Goal: Information Seeking & Learning: Learn about a topic

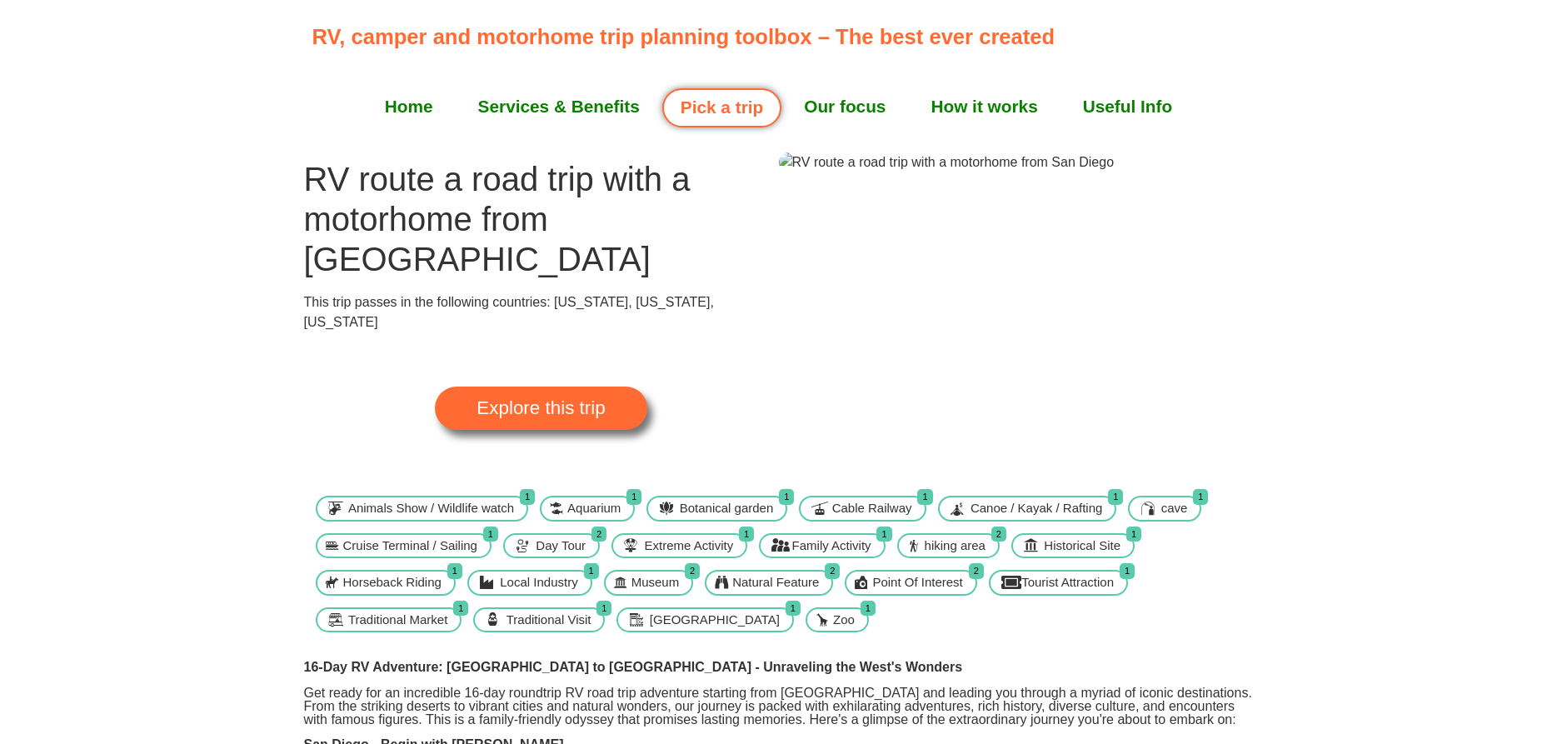
click at [555, 399] on span "Explore this trip" at bounding box center [541, 408] width 128 height 18
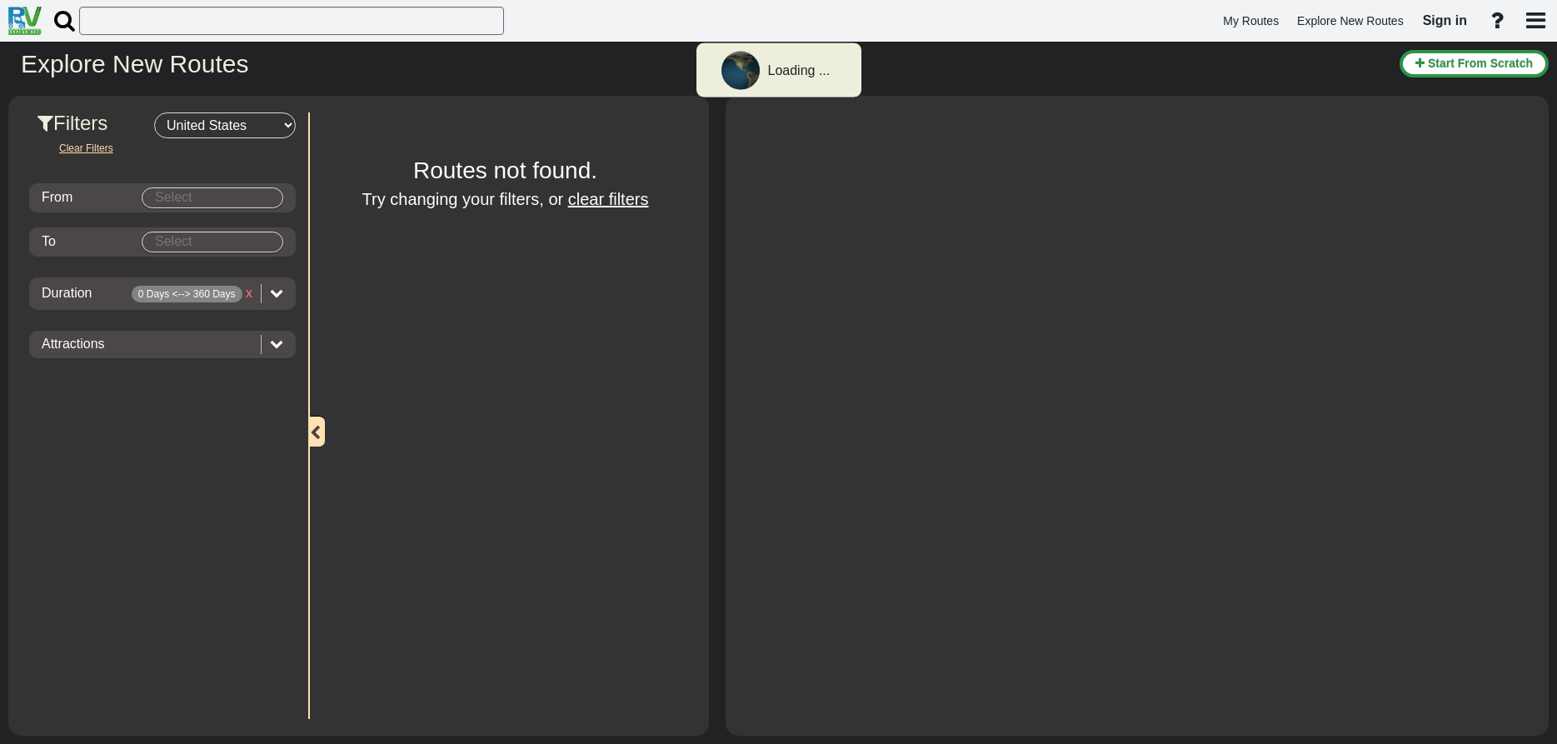
select select "number:2"
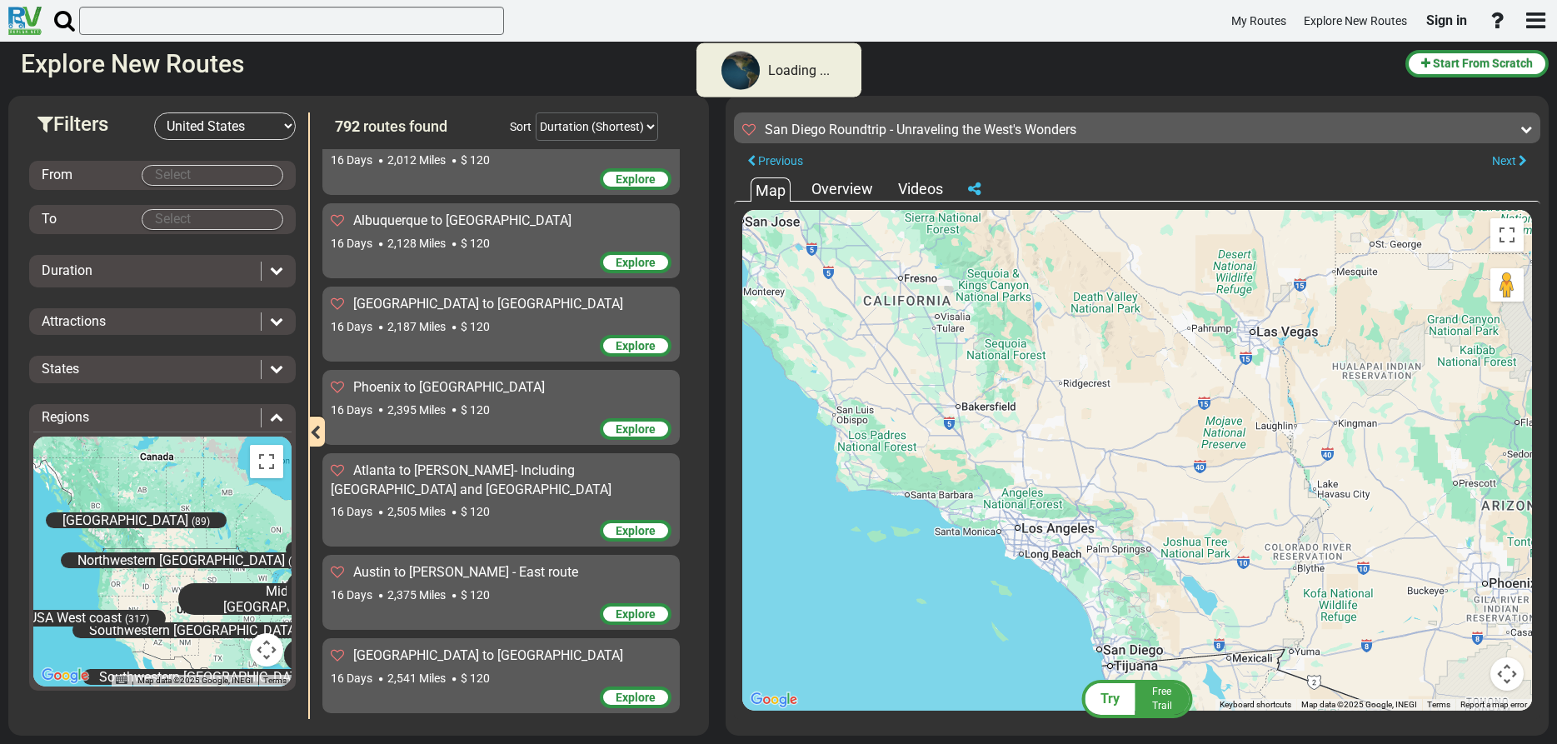
scroll to position [33238, 0]
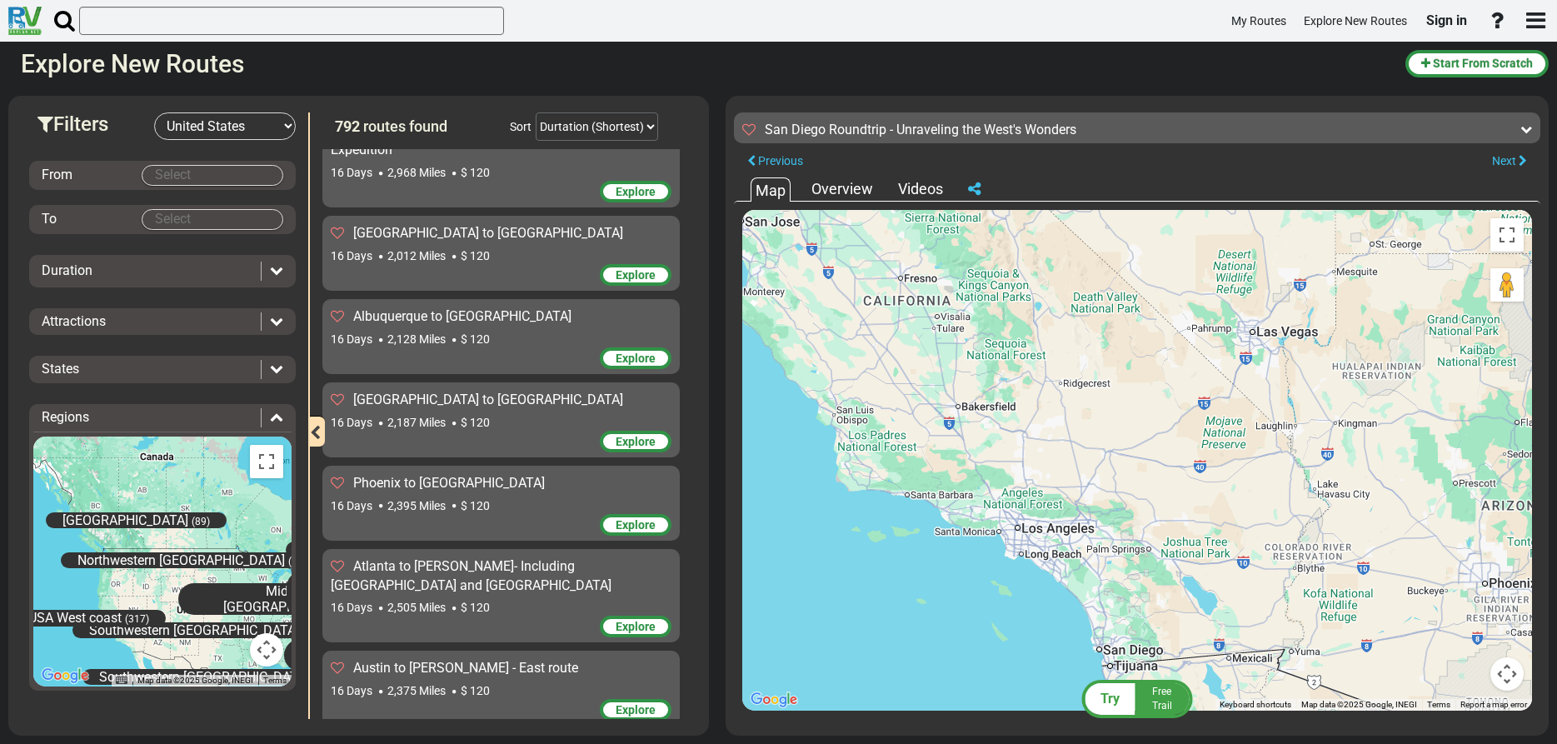
click at [213, 169] on input "Select" at bounding box center [212, 175] width 140 height 19
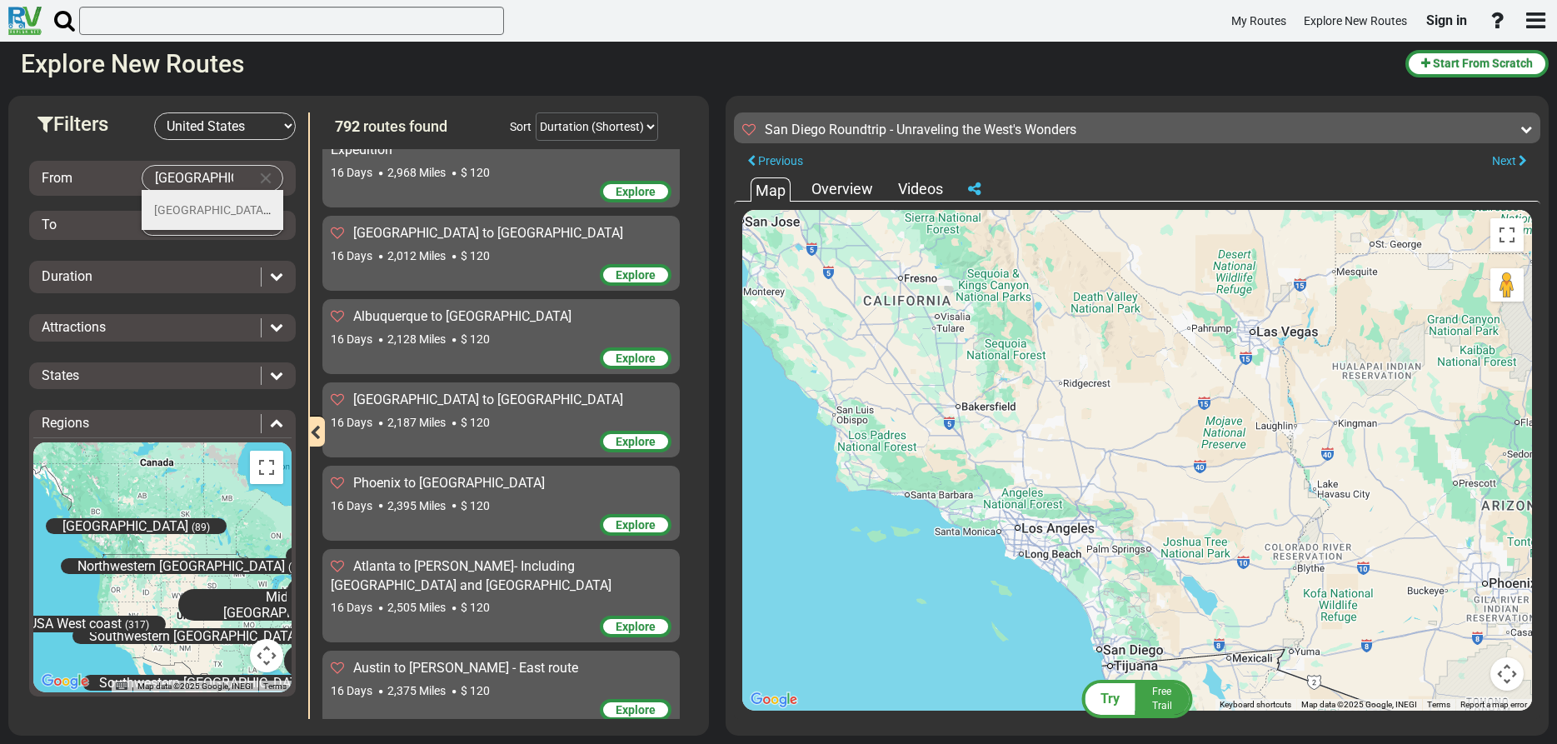
click at [179, 202] on li "Denver (38)" at bounding box center [213, 210] width 142 height 40
type input "Denver"
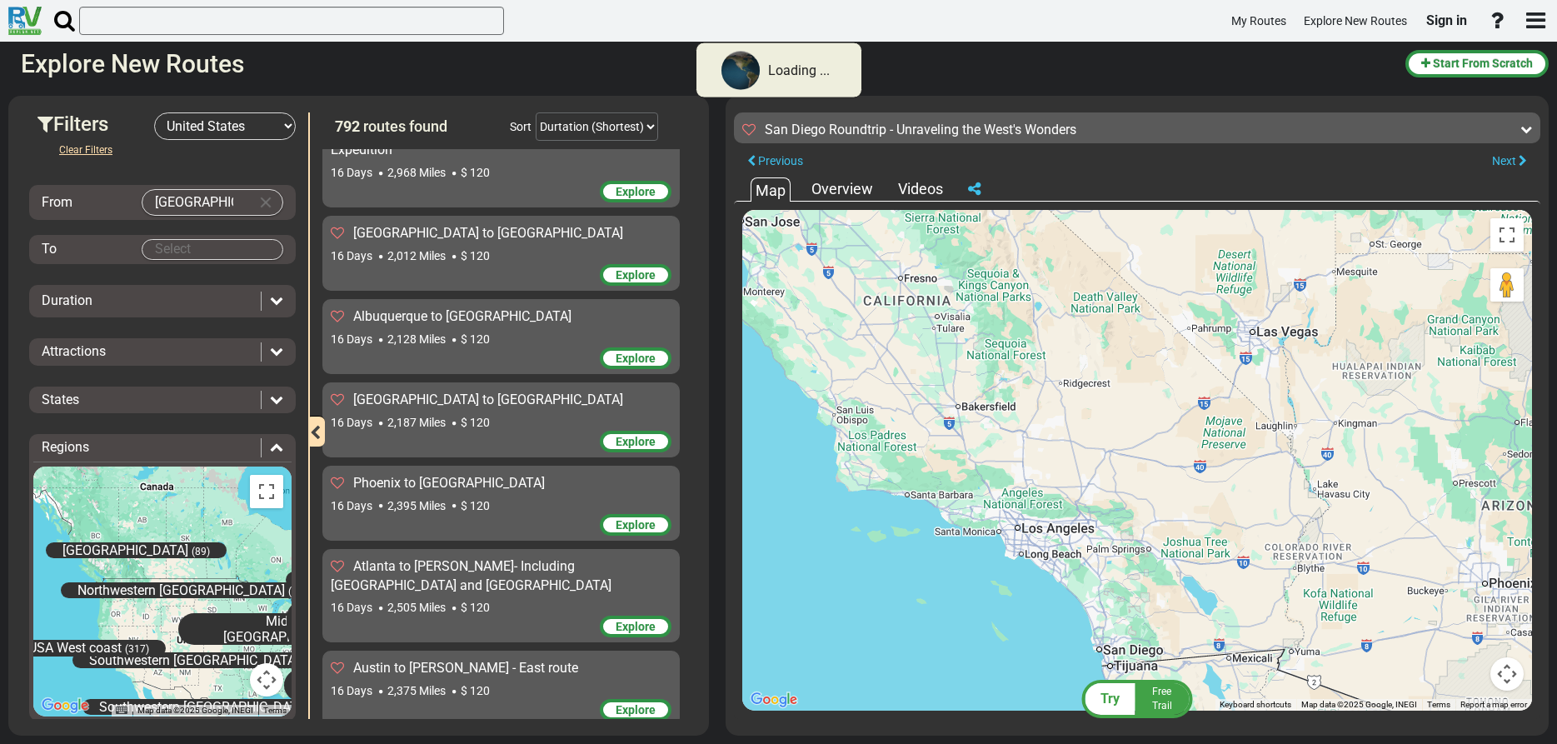
click at [182, 254] on input "Select" at bounding box center [212, 249] width 140 height 19
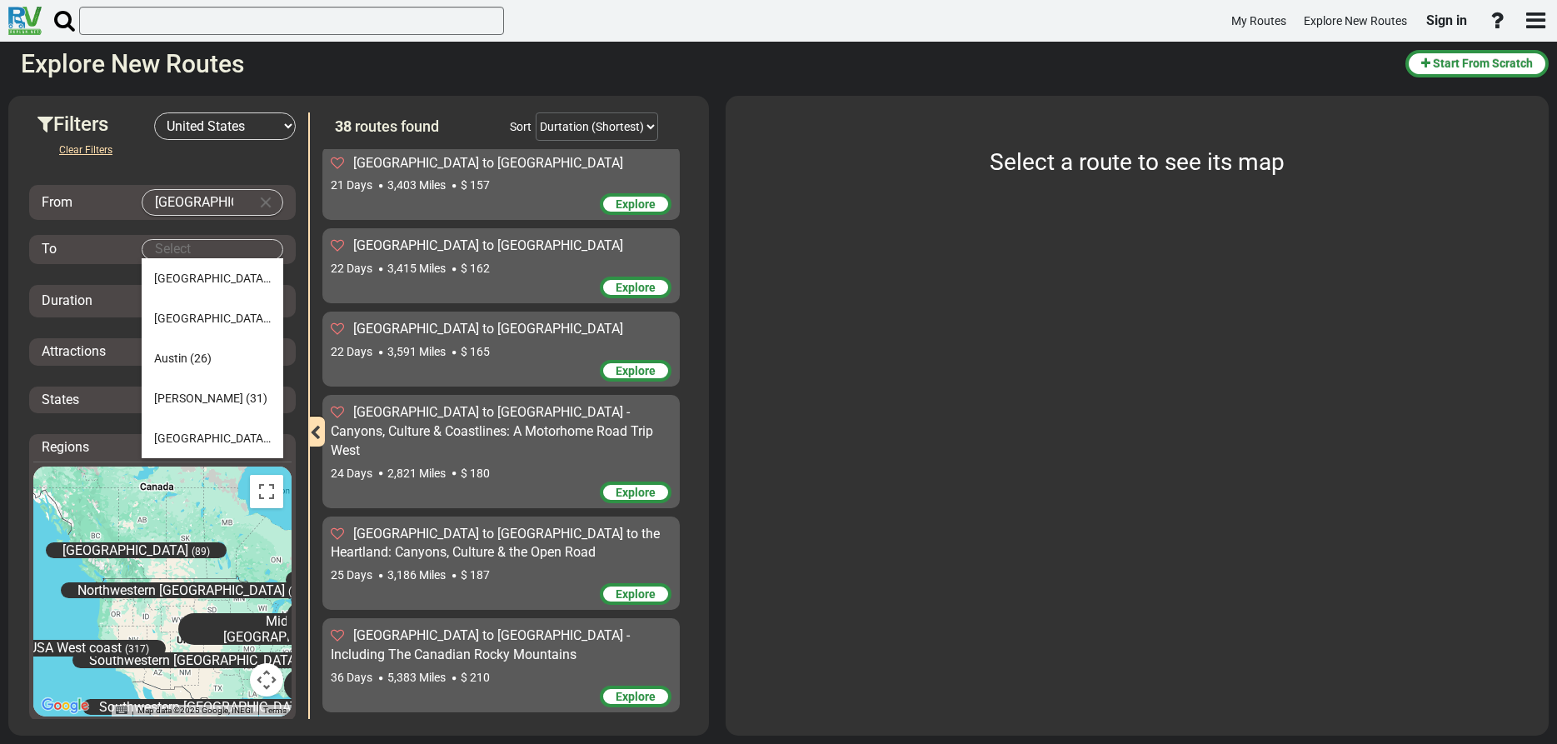
scroll to position [2855, 0]
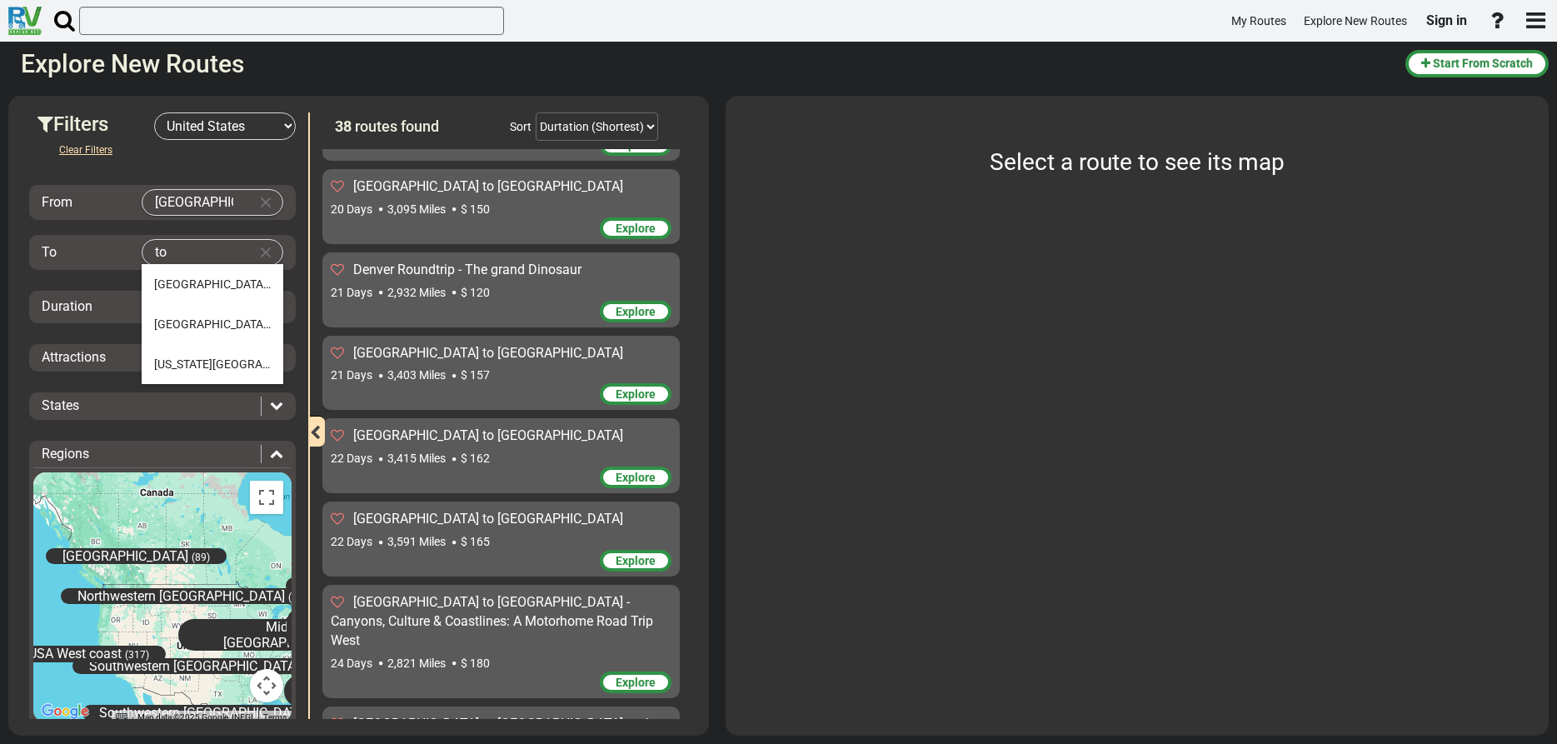
type input "t"
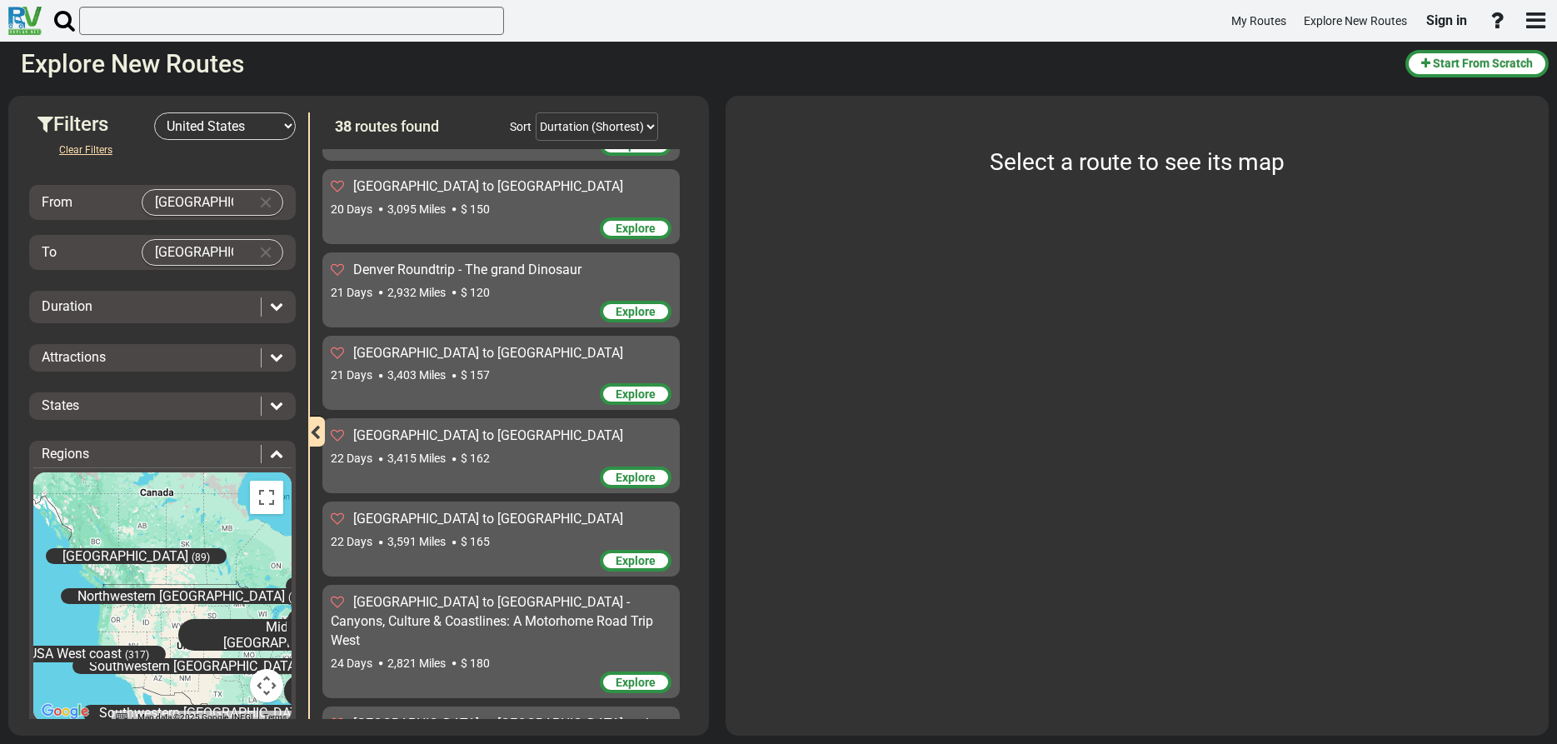
click at [243, 261] on input "san diego" at bounding box center [195, 252] width 107 height 25
type input "s"
type input "san"
